Goal: Transaction & Acquisition: Subscribe to service/newsletter

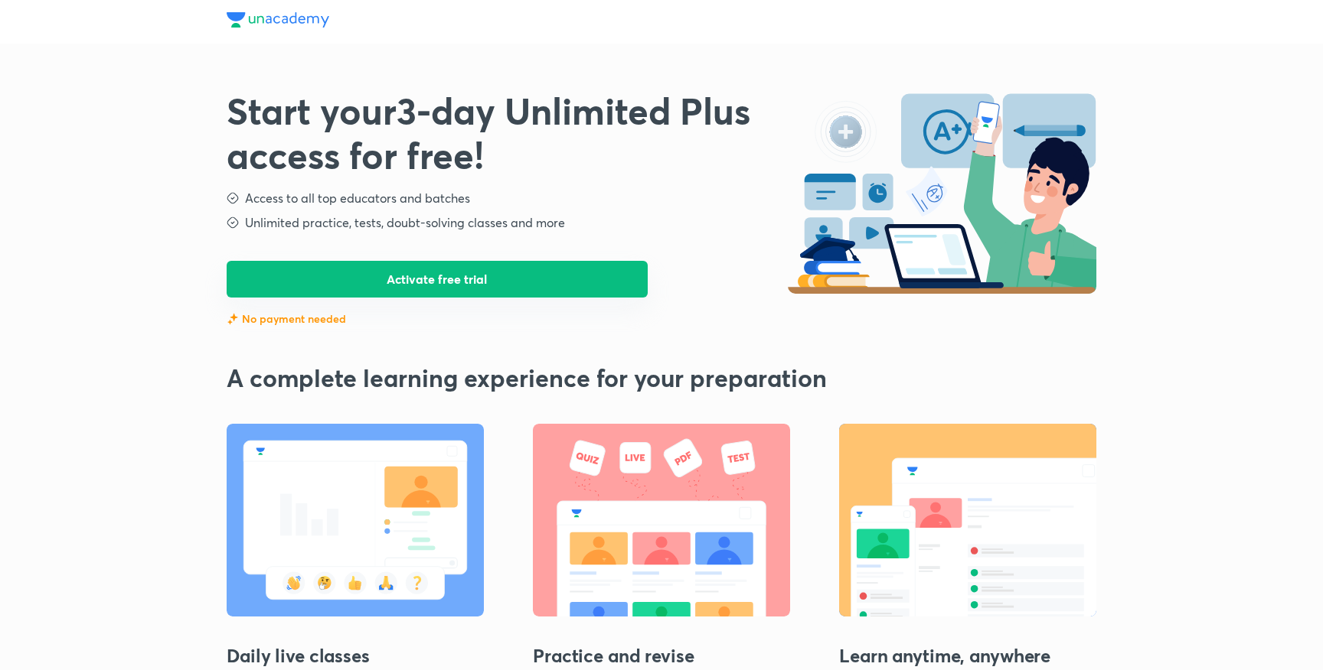
click at [400, 279] on button "Activate free trial" at bounding box center [437, 279] width 421 height 37
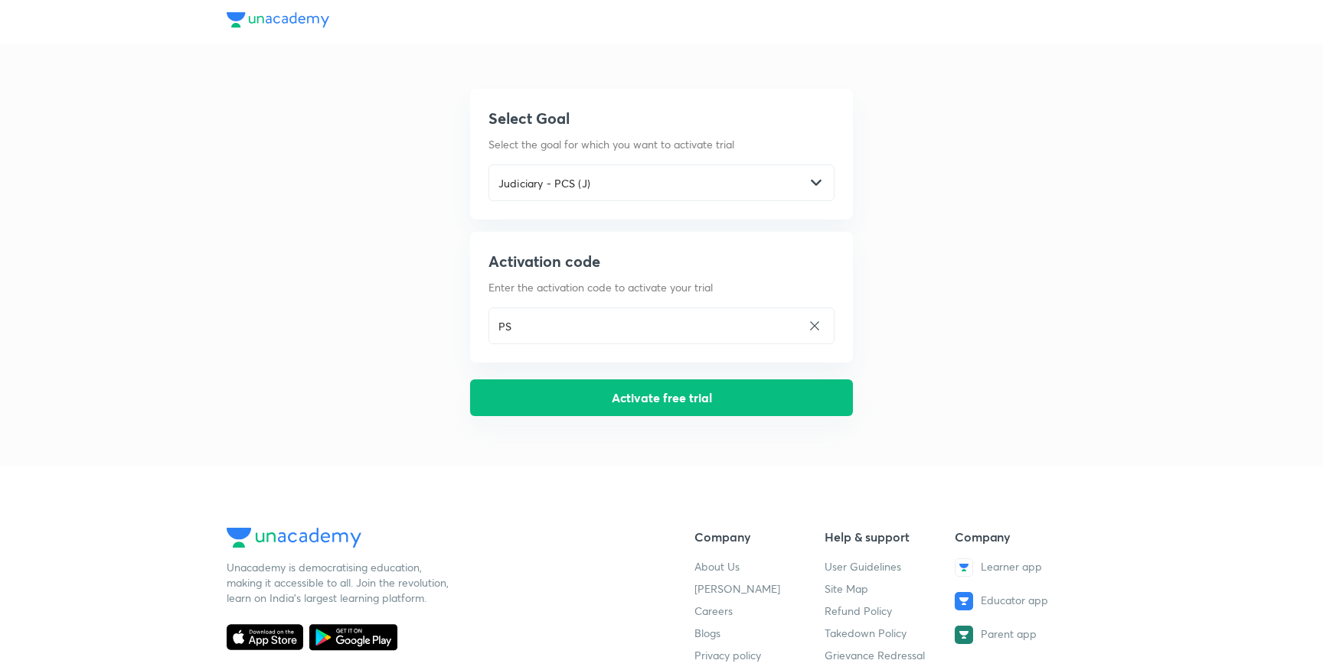
click at [600, 394] on button "Activate free trial" at bounding box center [661, 398] width 383 height 37
click at [612, 399] on button "Activate free trial" at bounding box center [661, 398] width 383 height 37
